Goal: Information Seeking & Learning: Understand process/instructions

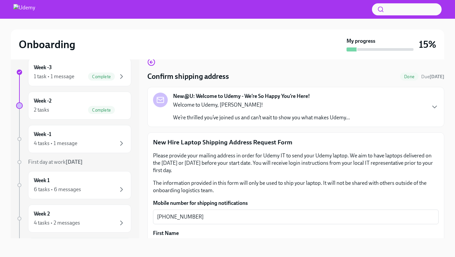
click at [301, 104] on p "Welcome to Udemy, [PERSON_NAME]!" at bounding box center [261, 104] width 177 height 7
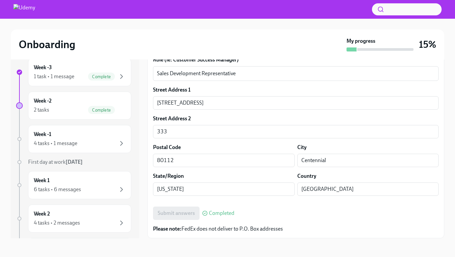
scroll to position [469, 0]
click at [74, 100] on div "Week -2 2 tasks Complete" at bounding box center [80, 105] width 92 height 17
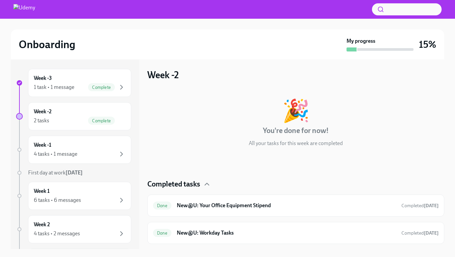
scroll to position [1, 0]
click at [272, 201] on div "Done New@U: Your Office Equipment Stipend Completed [DATE]" at bounding box center [295, 205] width 285 height 11
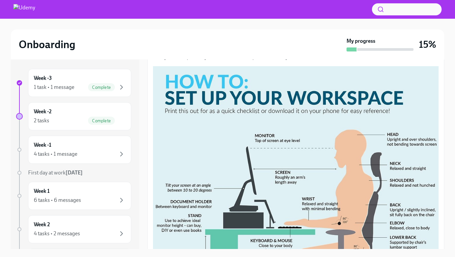
scroll to position [103, 0]
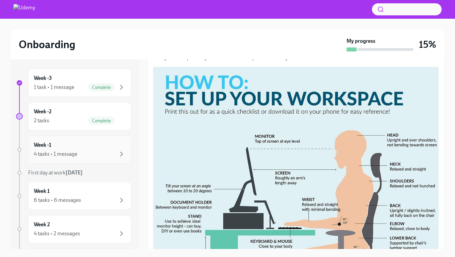
click at [81, 152] on div "4 tasks • 1 message" at bounding box center [80, 154] width 92 height 8
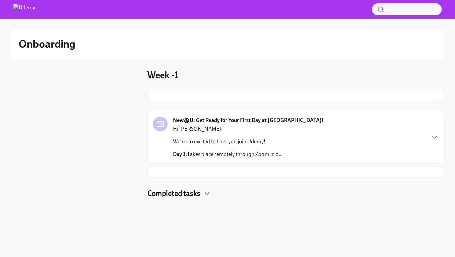
scroll to position [1, 0]
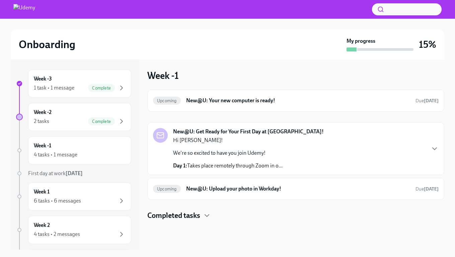
click at [429, 152] on div "New@U: Get Ready for Your First Day at [GEOGRAPHIC_DATA]! Hi [PERSON_NAME]! We'…" at bounding box center [295, 148] width 285 height 41
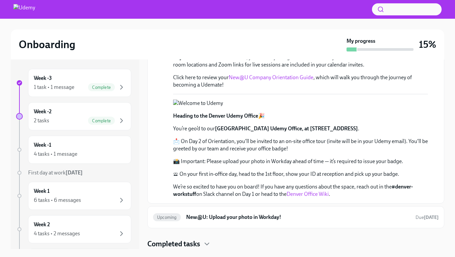
scroll to position [1, 0]
click at [197, 245] on h4 "Completed tasks" at bounding box center [173, 244] width 53 height 10
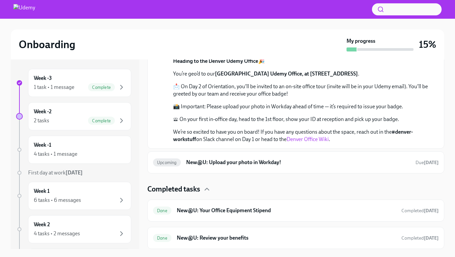
scroll to position [303, 0]
click at [312, 139] on link "Denver Office Wiki" at bounding box center [307, 139] width 42 height 6
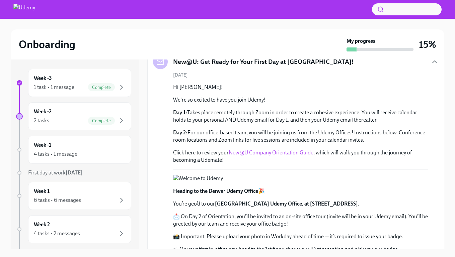
scroll to position [74, 0]
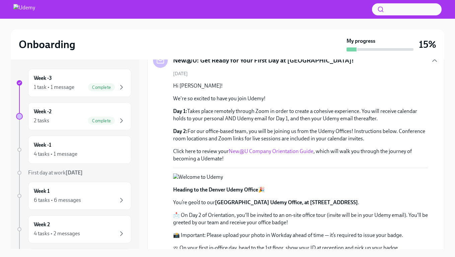
click at [265, 152] on link "New@U Company Orientation Guide" at bounding box center [270, 151] width 85 height 6
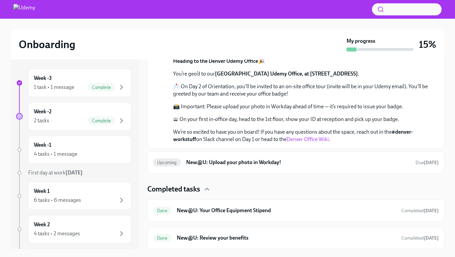
scroll to position [303, 0]
click at [222, 242] on h6 "New@U: Review your benefits" at bounding box center [286, 238] width 219 height 7
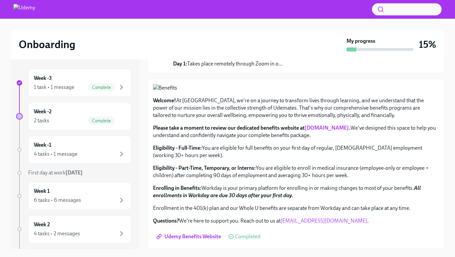
scroll to position [231, 0]
click at [74, 154] on div "4 tasks • 1 message" at bounding box center [55, 154] width 43 height 7
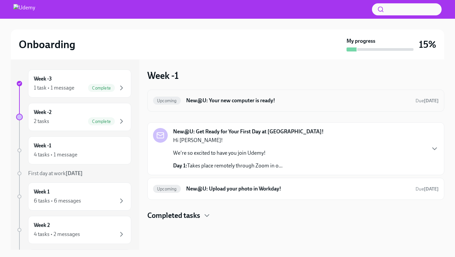
click at [322, 102] on h6 "New@U: Your new computer is ready!" at bounding box center [298, 100] width 224 height 7
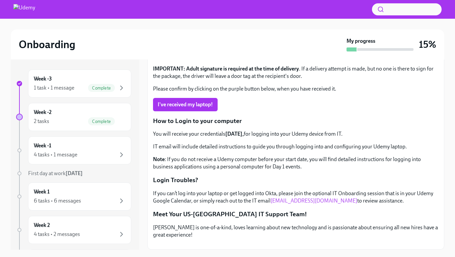
scroll to position [103, 0]
drag, startPoint x: 318, startPoint y: 191, endPoint x: 315, endPoint y: 200, distance: 9.2
click at [315, 200] on div "Your new computer is on its way! Your laptop has shipped and should arrive at t…" at bounding box center [295, 130] width 285 height 225
drag, startPoint x: 326, startPoint y: 185, endPoint x: 271, endPoint y: 183, distance: 54.9
click at [271, 190] on p "If you can’t log into your laptop or get logged into Okta, please join the opti…" at bounding box center [295, 197] width 285 height 15
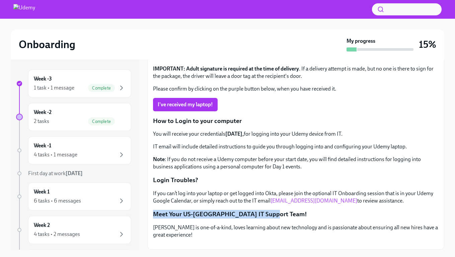
copy p "If you can’t log into your laptop or get logged into Okta, please join the opti…"
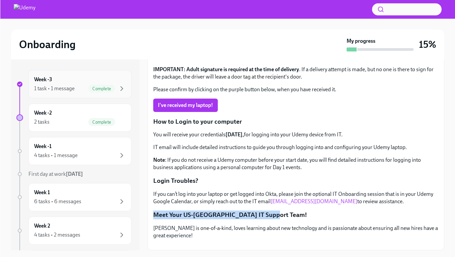
scroll to position [0, 0]
